Goal: Check status: Check status

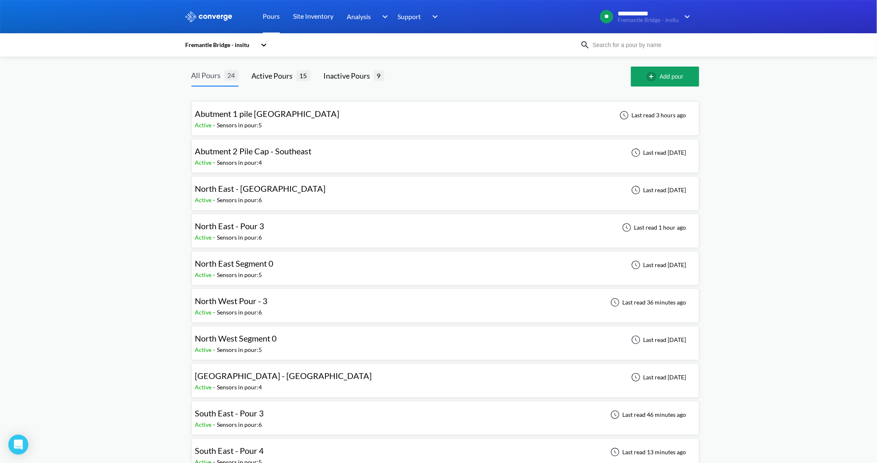
click at [217, 73] on div "All Pours" at bounding box center [207, 75] width 33 height 12
click at [268, 52] on div at bounding box center [264, 44] width 8 height 19
click at [265, 45] on icon at bounding box center [264, 45] width 8 height 8
click at [240, 46] on div "Fremantle Bridge - insitu" at bounding box center [221, 44] width 72 height 9
click at [268, 46] on icon at bounding box center [264, 45] width 8 height 8
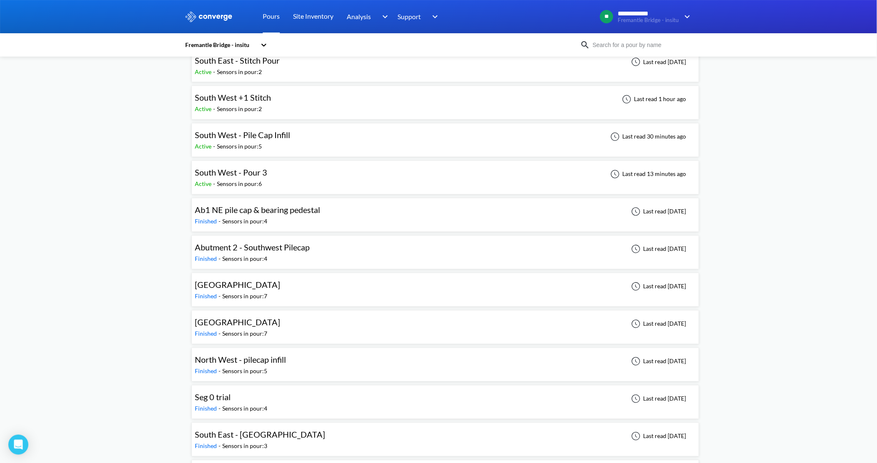
scroll to position [404, 0]
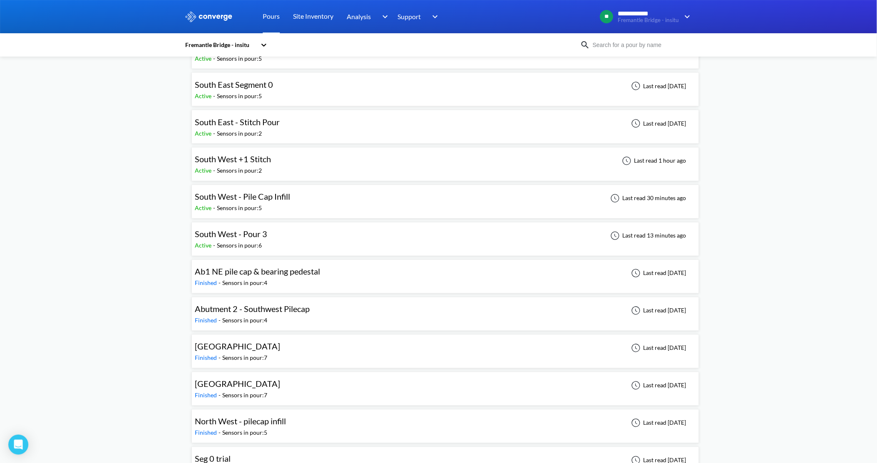
click at [221, 236] on span "South West - Pour 3" at bounding box center [231, 234] width 72 height 10
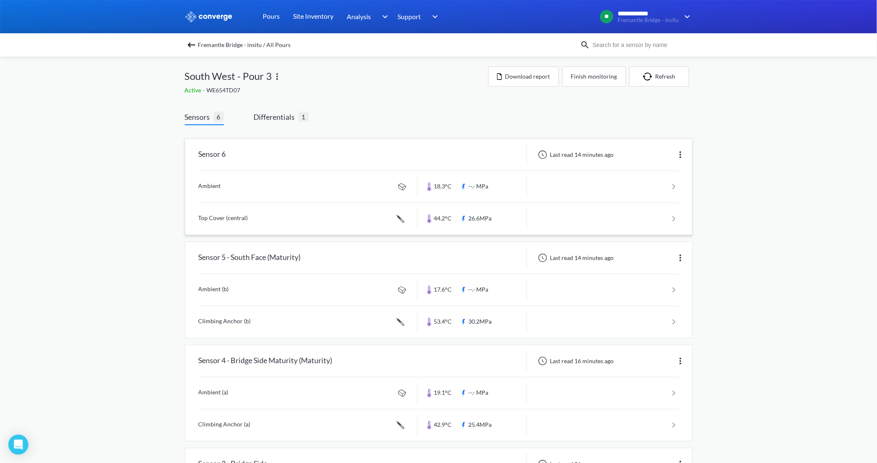
scroll to position [46, 0]
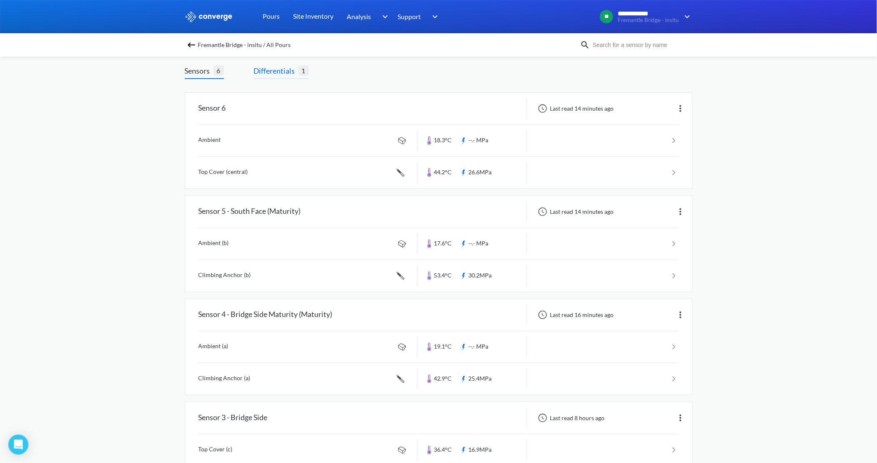
click at [280, 71] on span "Differentials" at bounding box center [276, 71] width 45 height 12
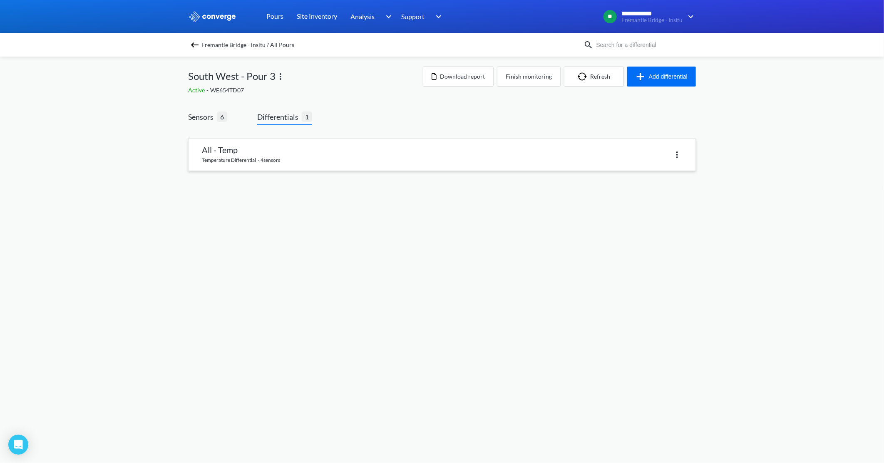
click at [291, 161] on link at bounding box center [441, 155] width 507 height 32
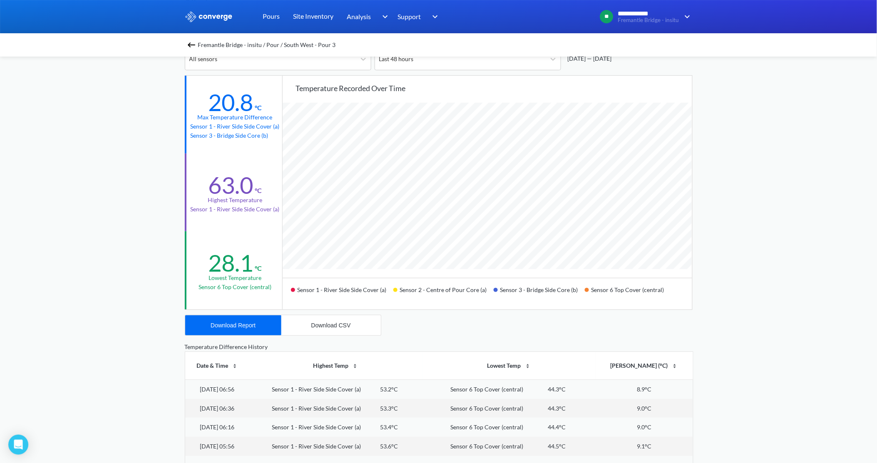
scroll to position [28, 0]
